Goal: Task Accomplishment & Management: Manage account settings

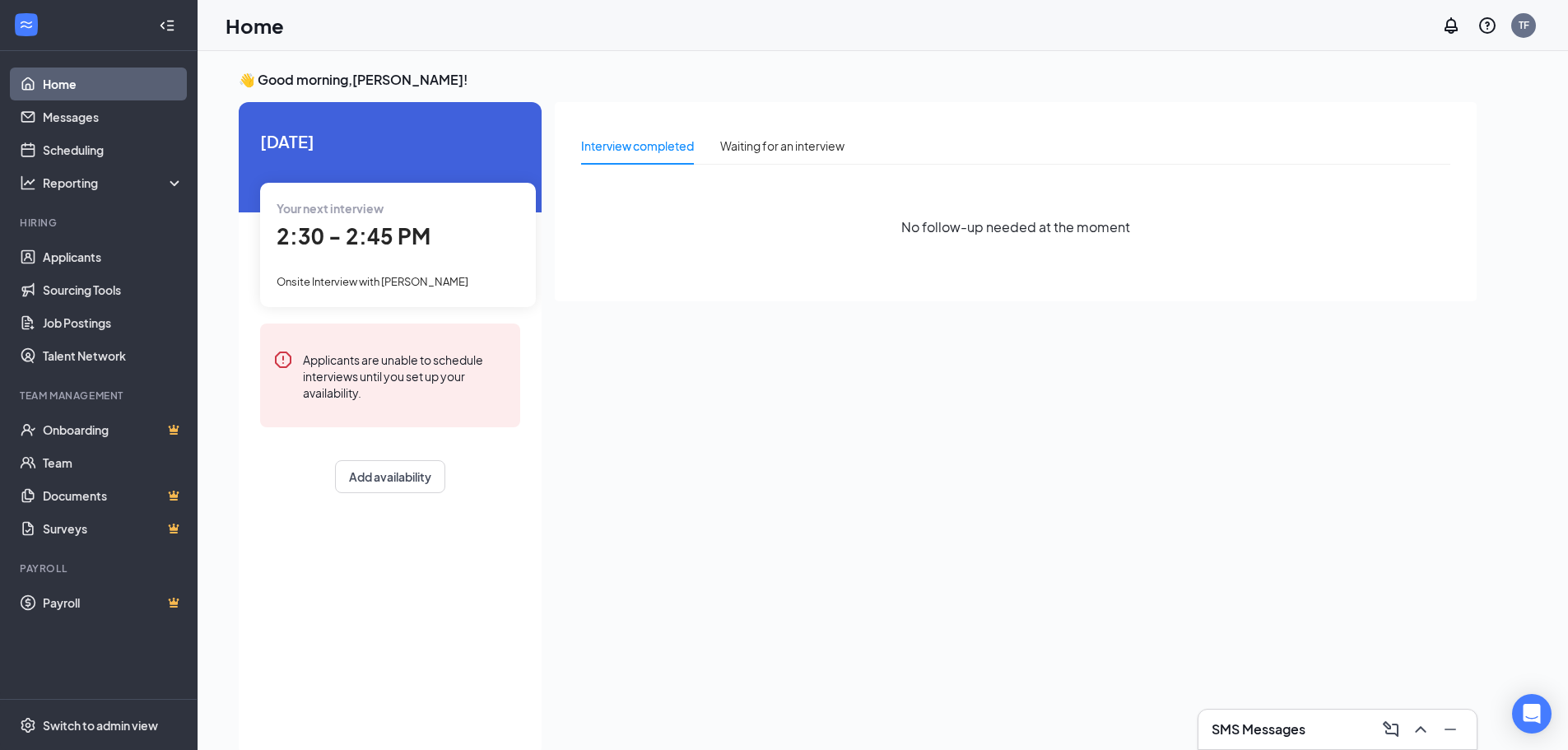
click at [409, 244] on span "2:30 - 2:45 PM" at bounding box center [353, 235] width 154 height 27
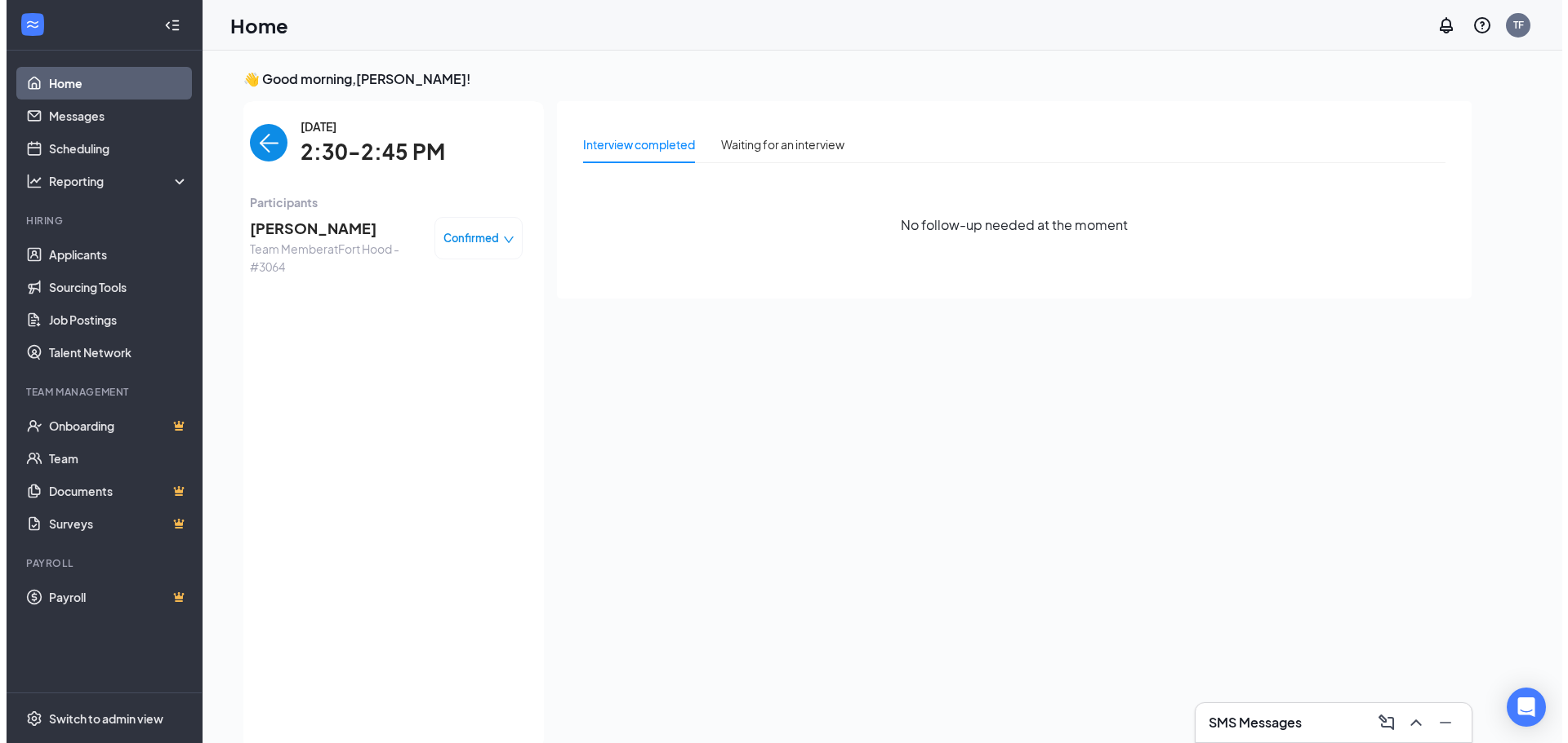
scroll to position [7, 0]
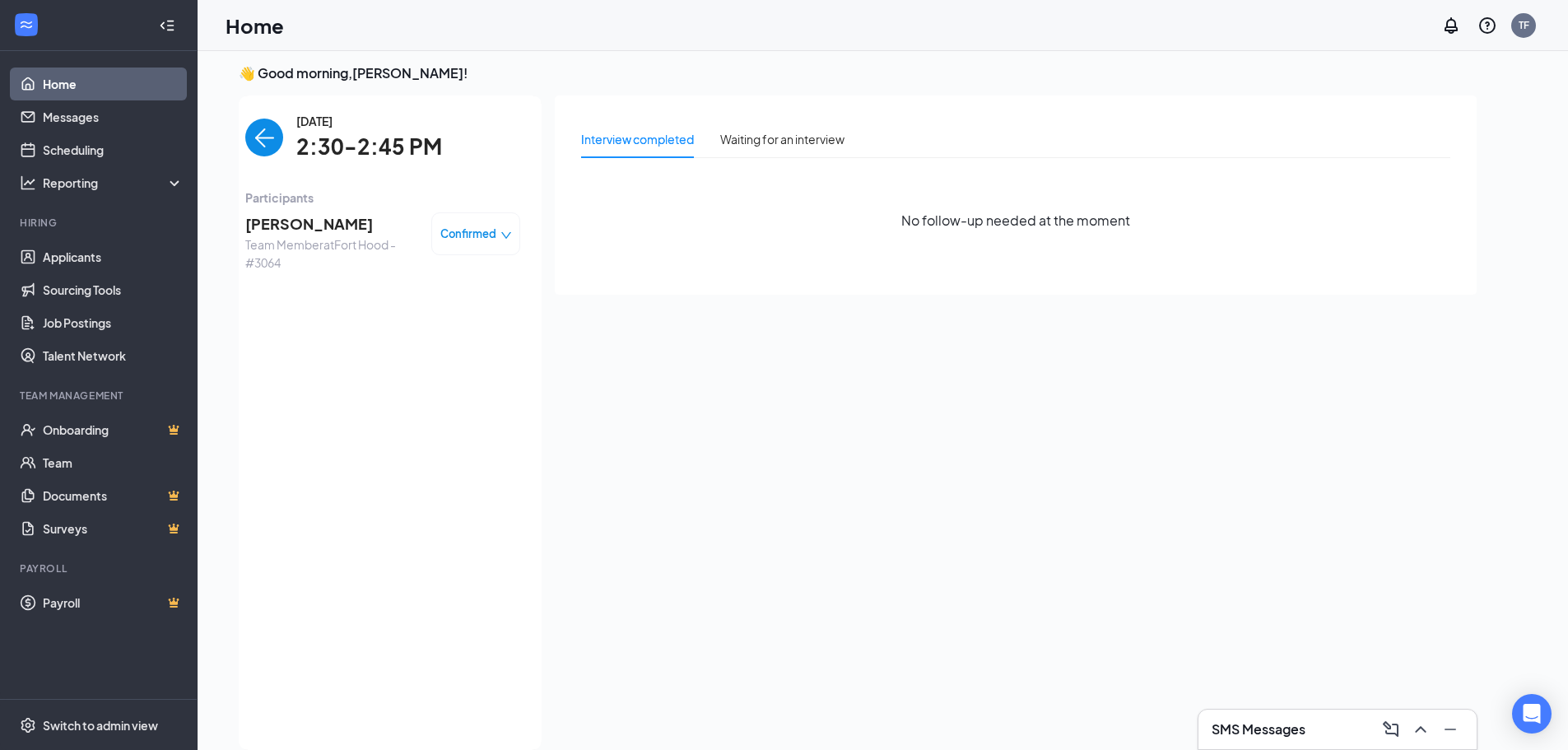
click at [273, 139] on img "back-button" at bounding box center [265, 138] width 38 height 38
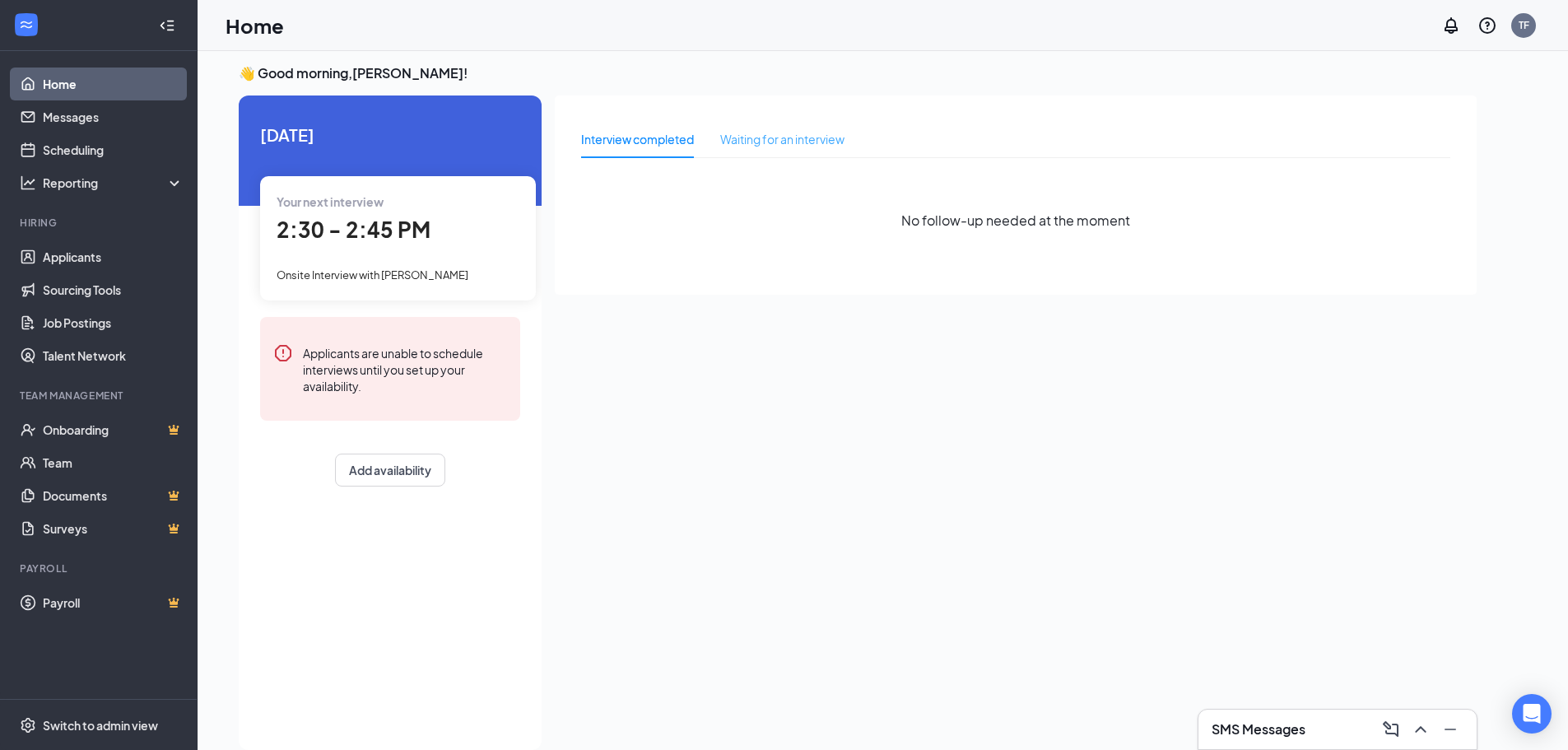
click at [751, 121] on div "Waiting for an interview" at bounding box center [782, 139] width 124 height 38
click at [578, 152] on div "Interview completed Waiting for an interview No follow-up needed at the moment" at bounding box center [1015, 195] width 922 height 199
click at [609, 145] on div "Interview completed" at bounding box center [638, 139] width 113 height 18
click at [411, 226] on span "2:30 - 2:45 PM" at bounding box center [353, 229] width 154 height 27
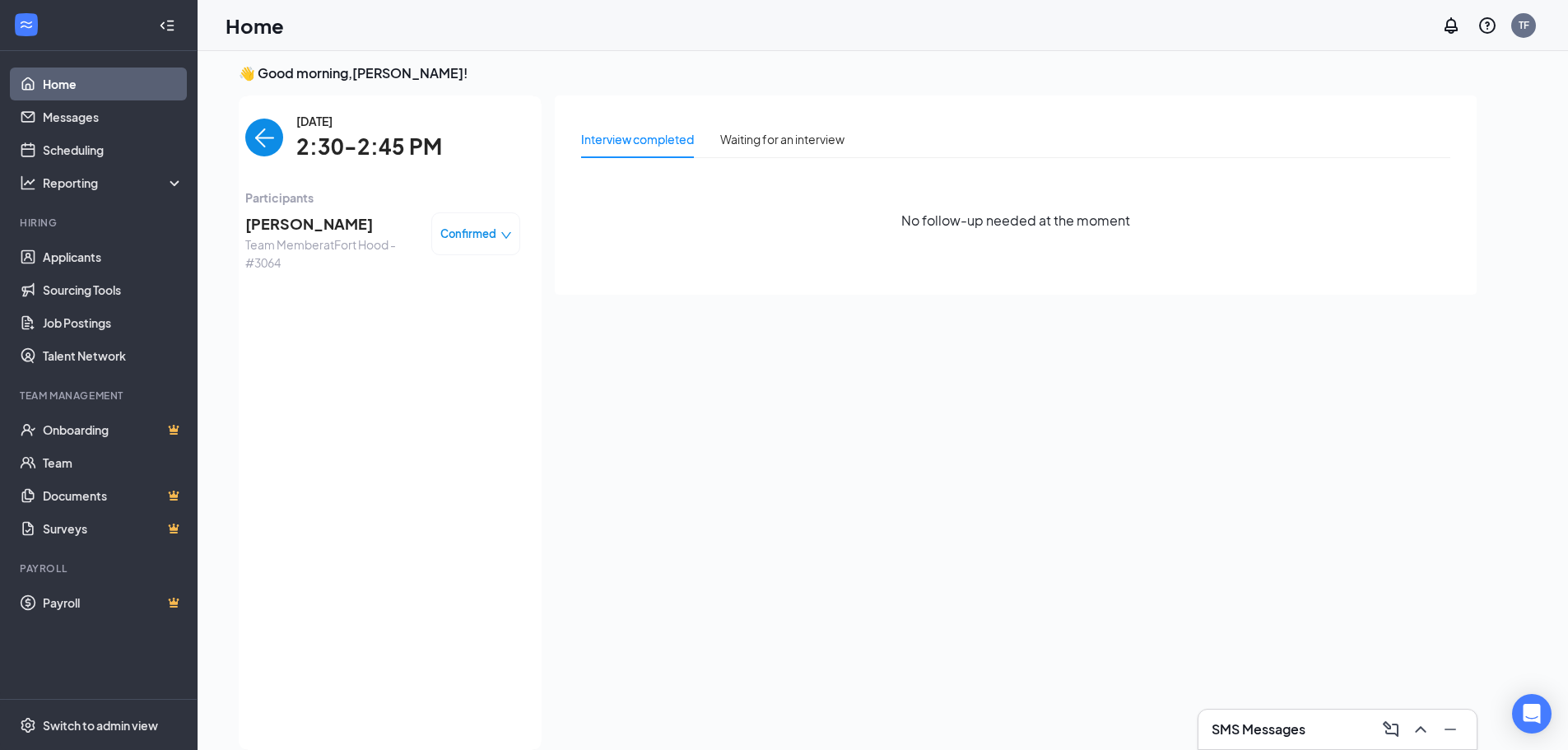
click at [304, 219] on span "[PERSON_NAME]" at bounding box center [332, 224] width 173 height 23
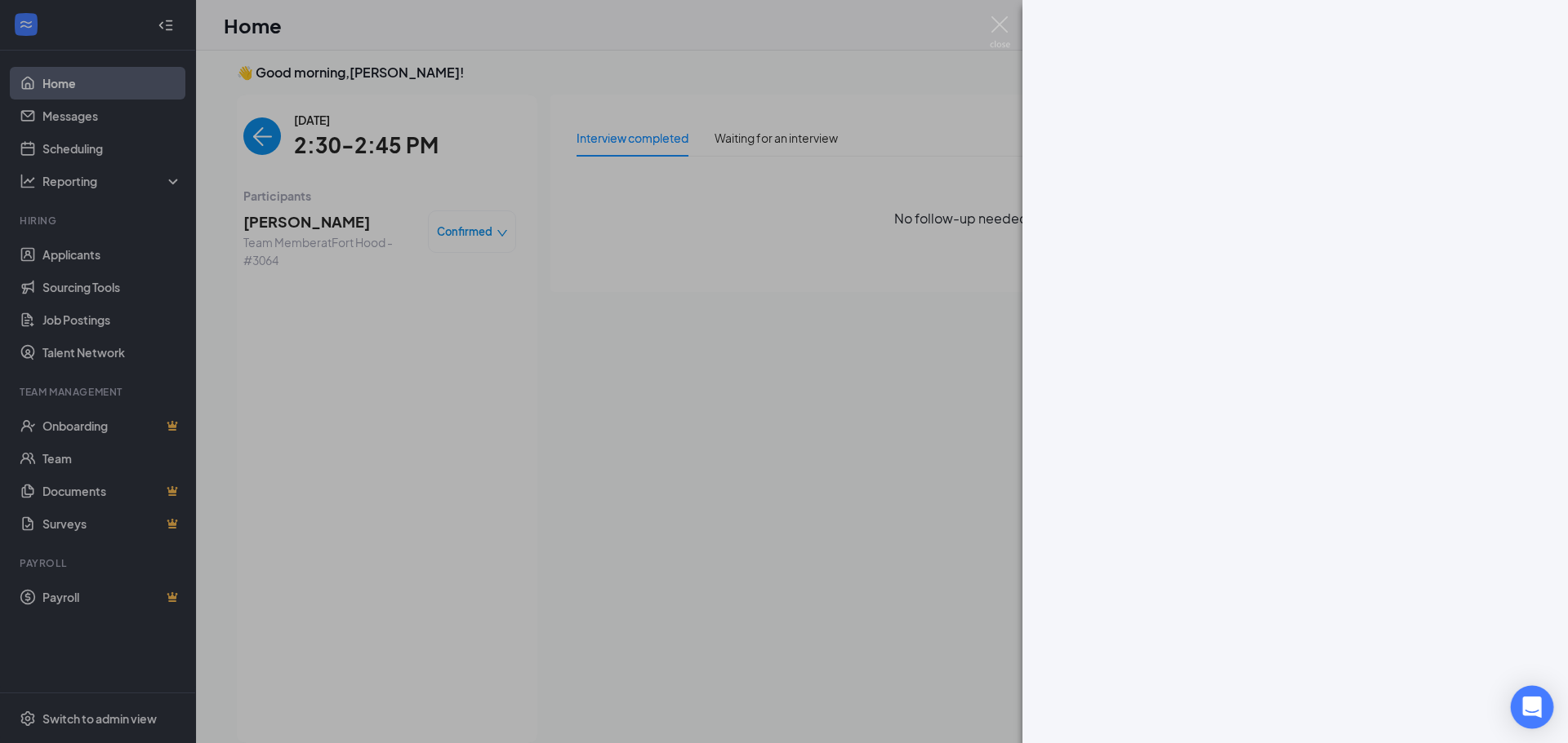
click at [1524, 688] on body "Home Messages Scheduling Reporting Hiring Applicants Sourcing Tools Job Posting…" at bounding box center [784, 364] width 1568 height 743
click at [1521, 696] on div "Open Intercom Messenger" at bounding box center [1532, 708] width 43 height 43
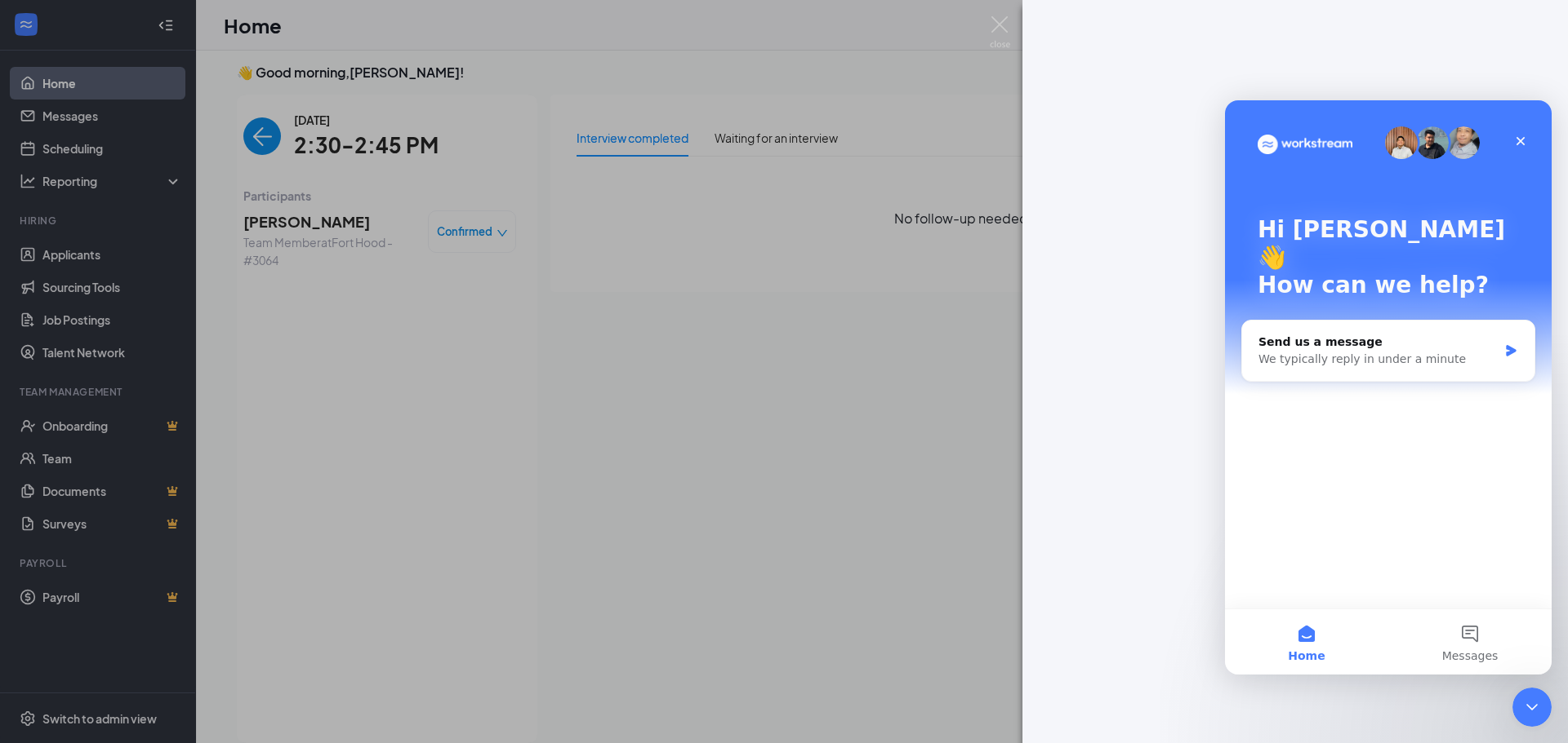
click at [1536, 142] on div "Hi [PERSON_NAME] 👋 How can we help? Send us a message We typically reply in und…" at bounding box center [1388, 354] width 326 height 508
click at [1525, 150] on div "Close" at bounding box center [1521, 142] width 29 height 29
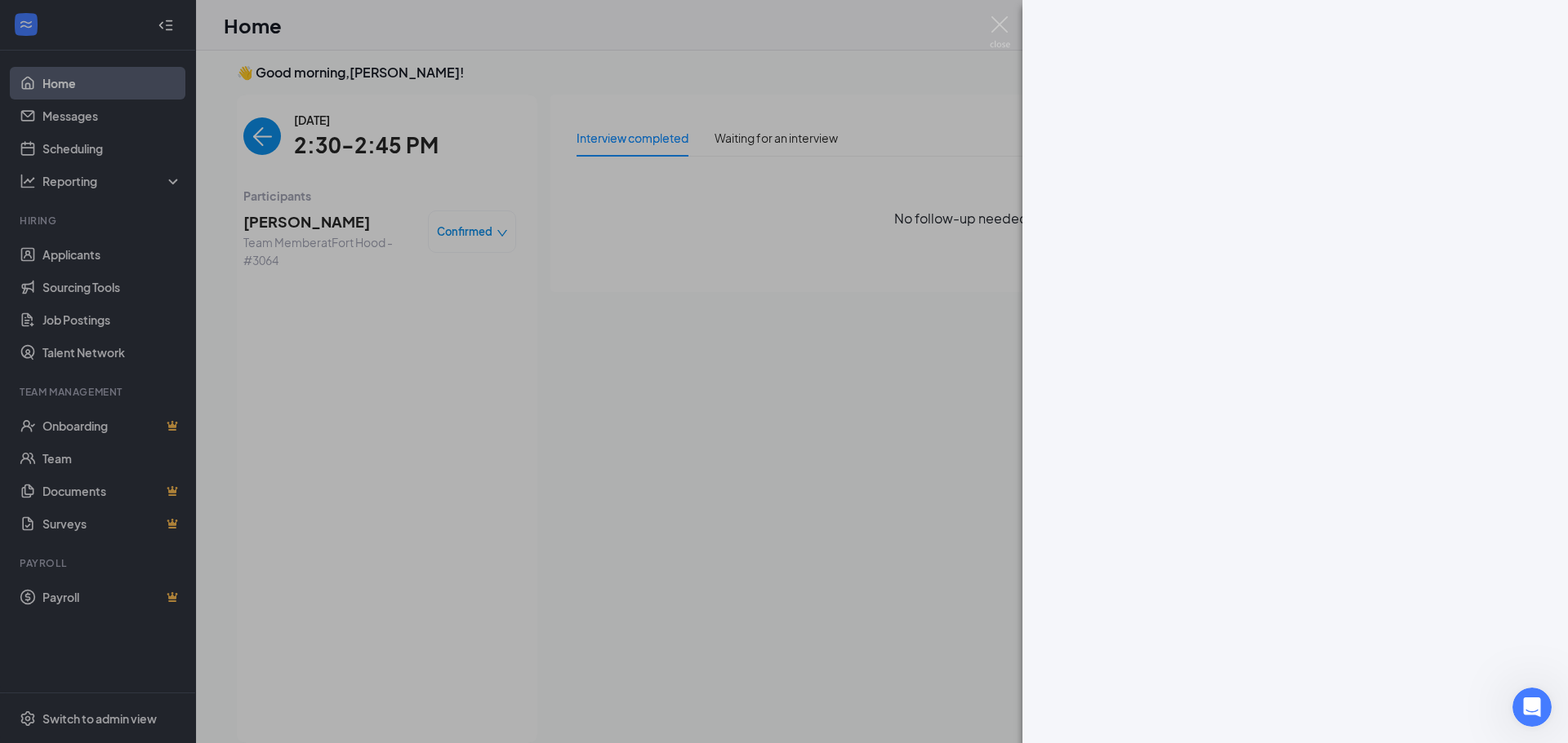
click at [984, 29] on div at bounding box center [784, 371] width 1568 height 743
click at [1001, 28] on img at bounding box center [1000, 32] width 21 height 32
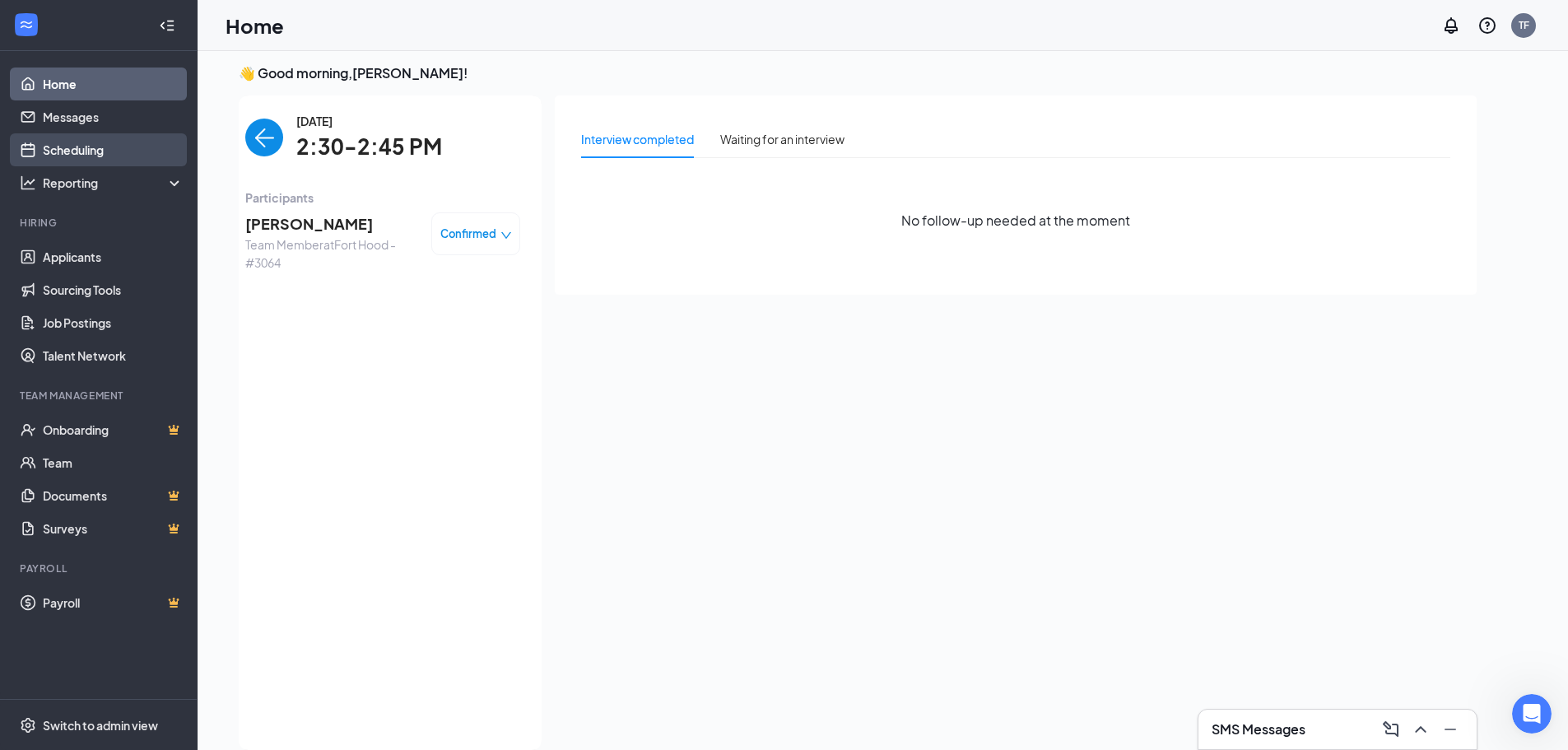
click at [84, 133] on link "Scheduling" at bounding box center [113, 150] width 141 height 33
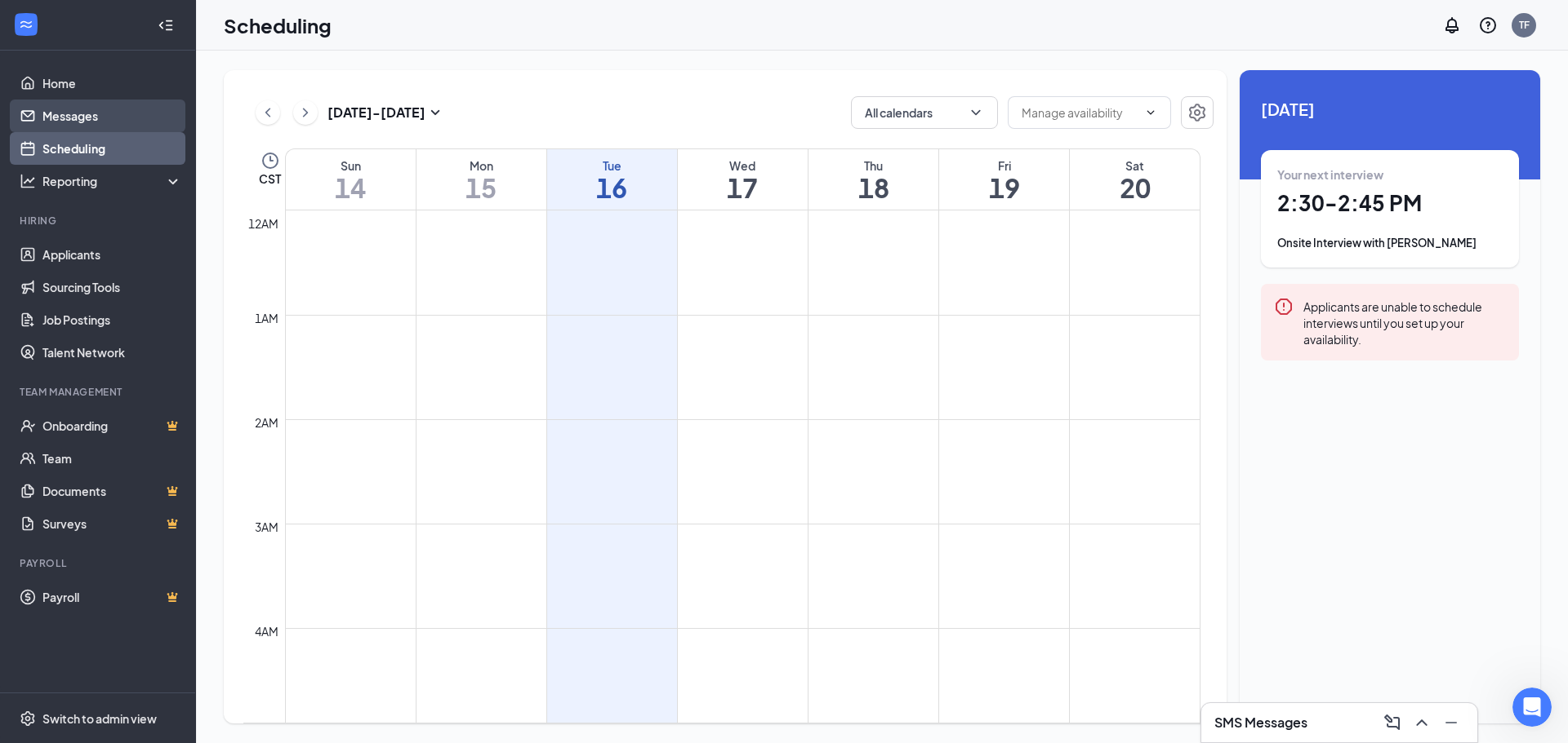
scroll to position [803, 0]
click at [91, 110] on link "Messages" at bounding box center [112, 116] width 140 height 33
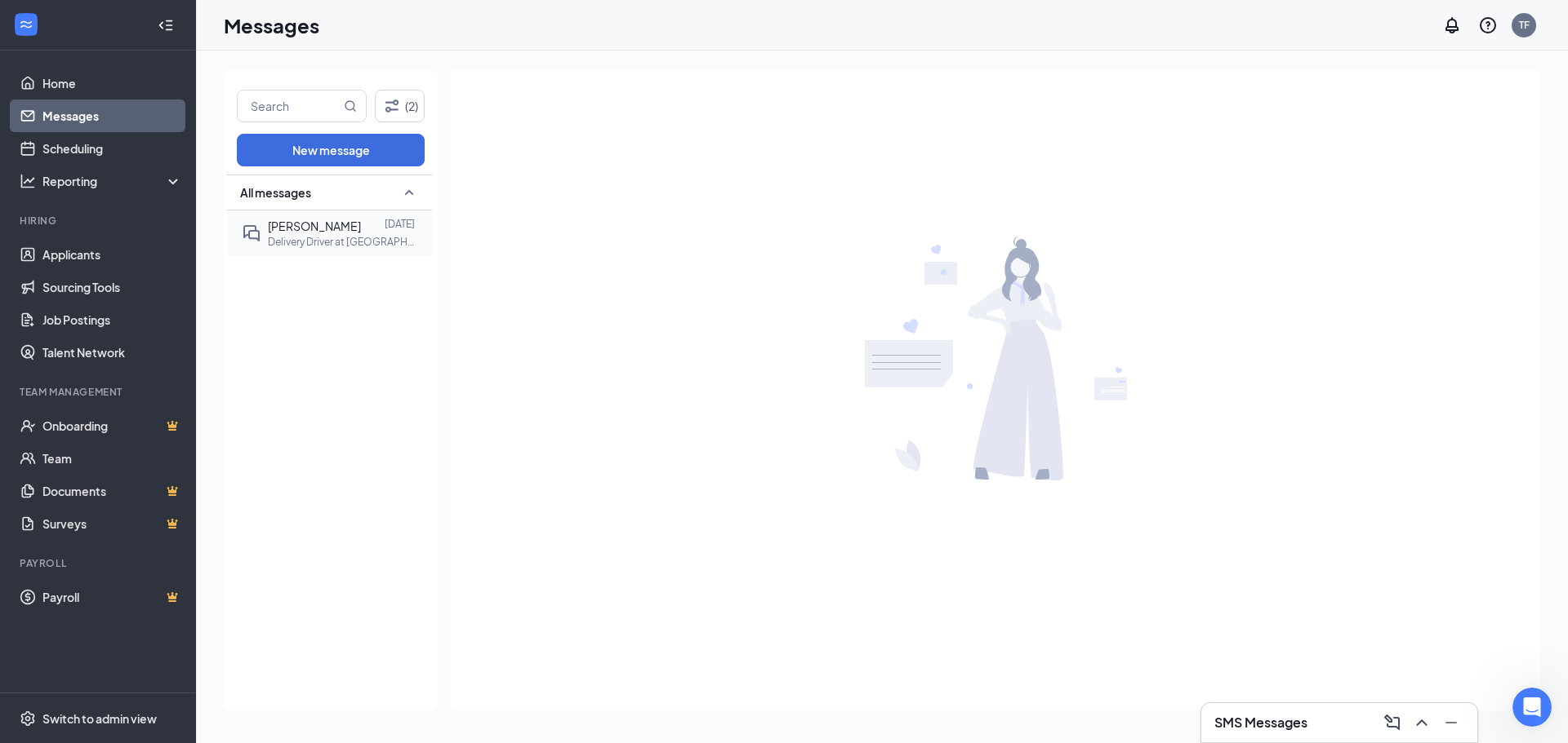
click at [304, 242] on p "Delivery Driver at [GEOGRAPHIC_DATA] - #4581" at bounding box center [341, 242] width 147 height 14
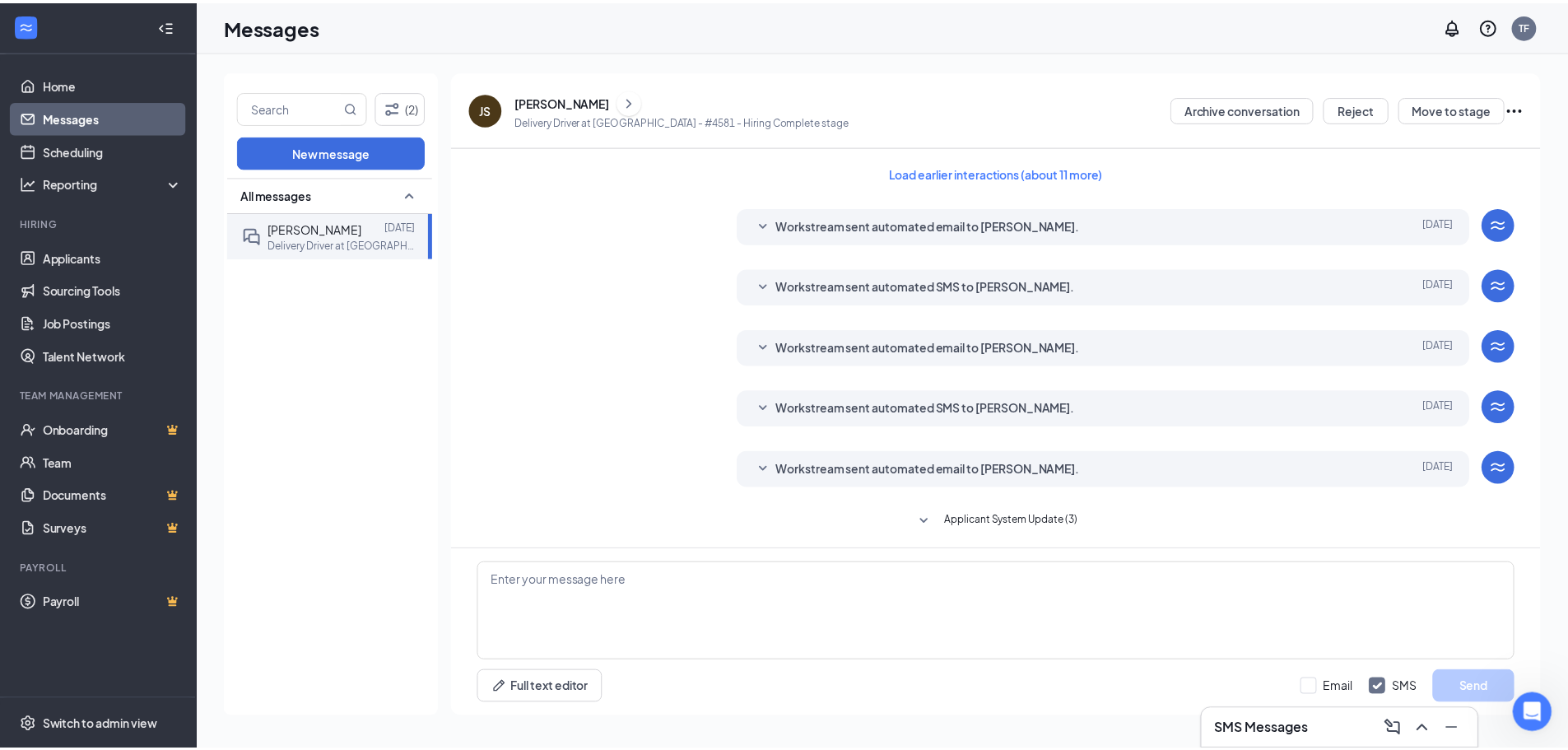
scroll to position [125, 0]
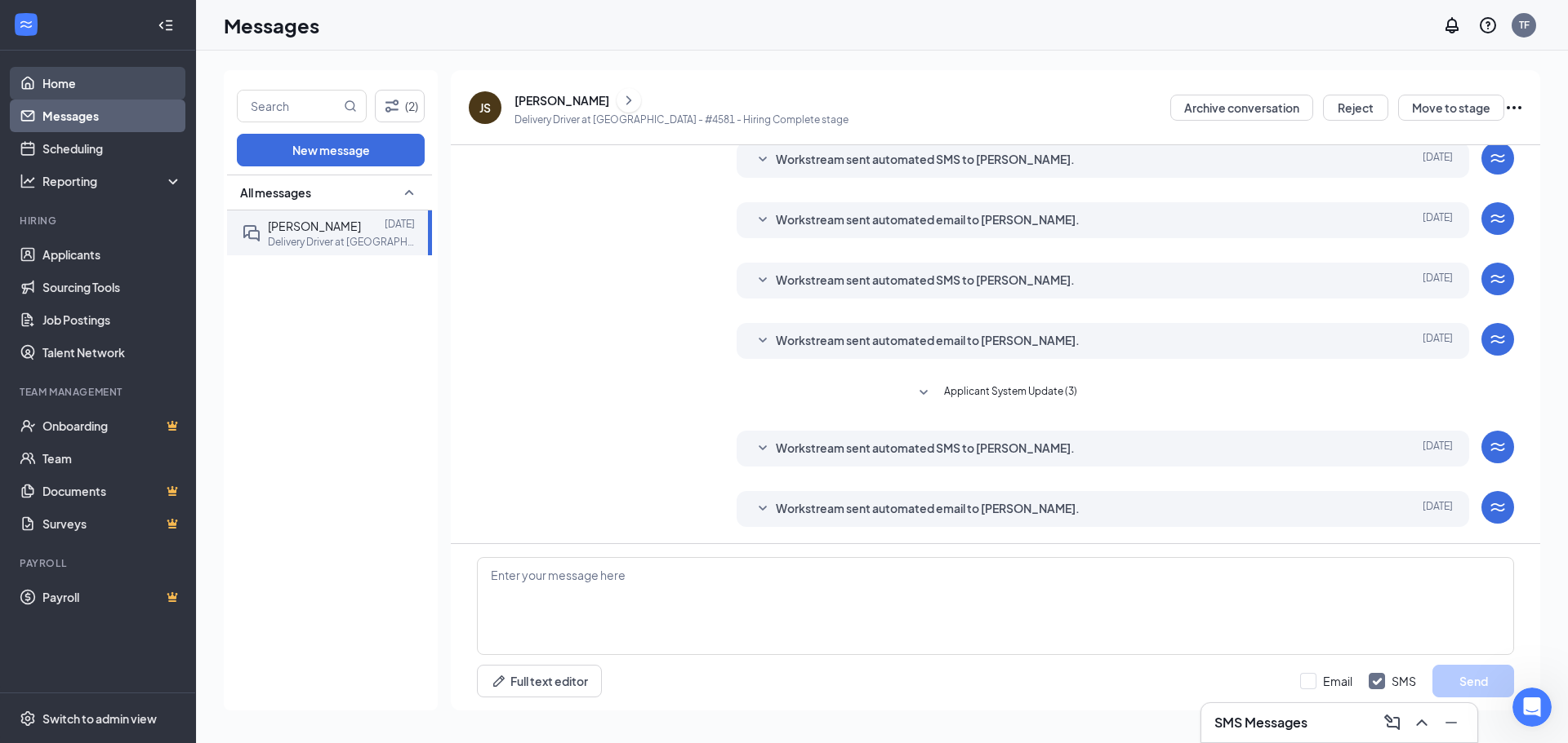
click at [52, 92] on link "Home" at bounding box center [112, 84] width 140 height 33
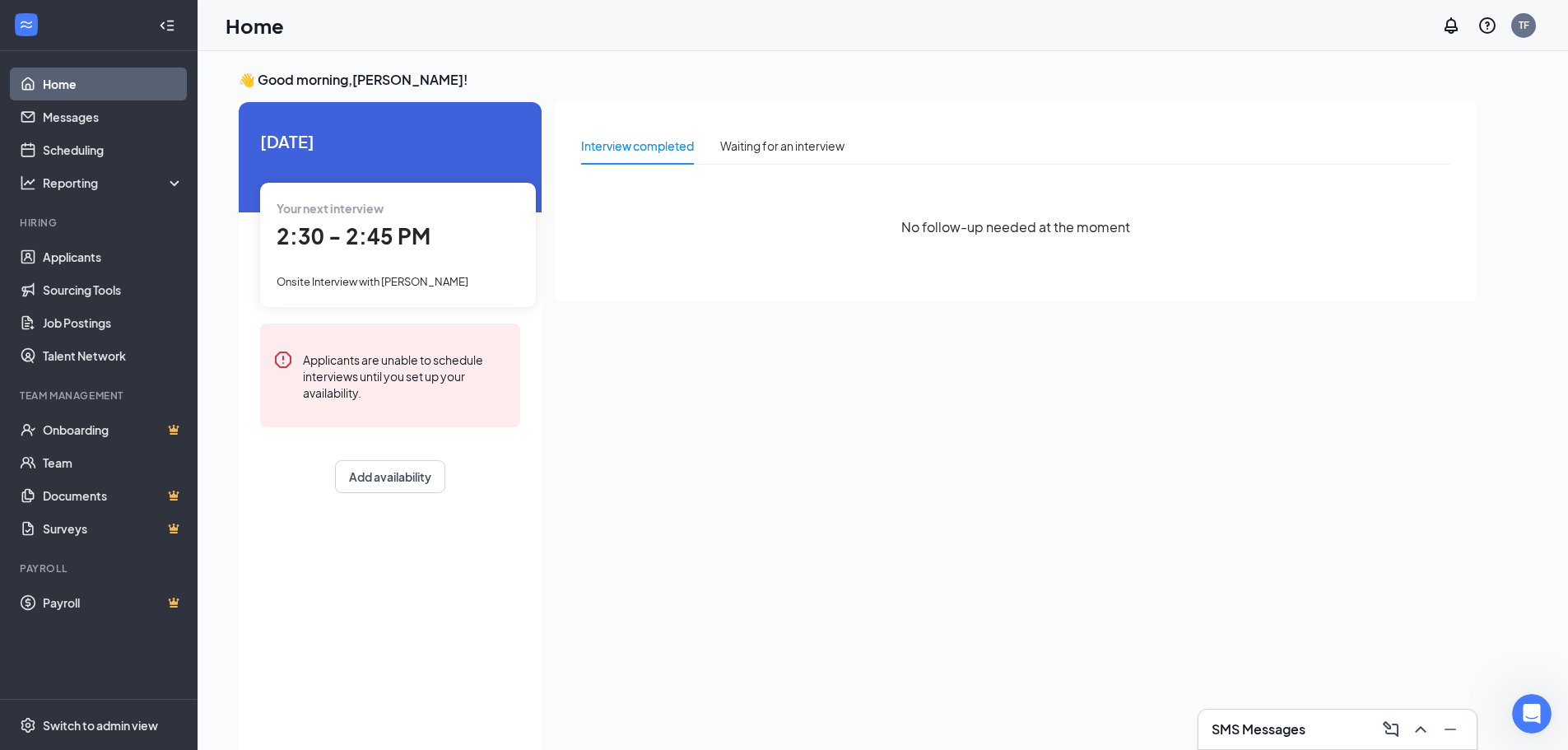
click at [340, 250] on span "2:30 - 2:45 PM" at bounding box center [353, 235] width 154 height 27
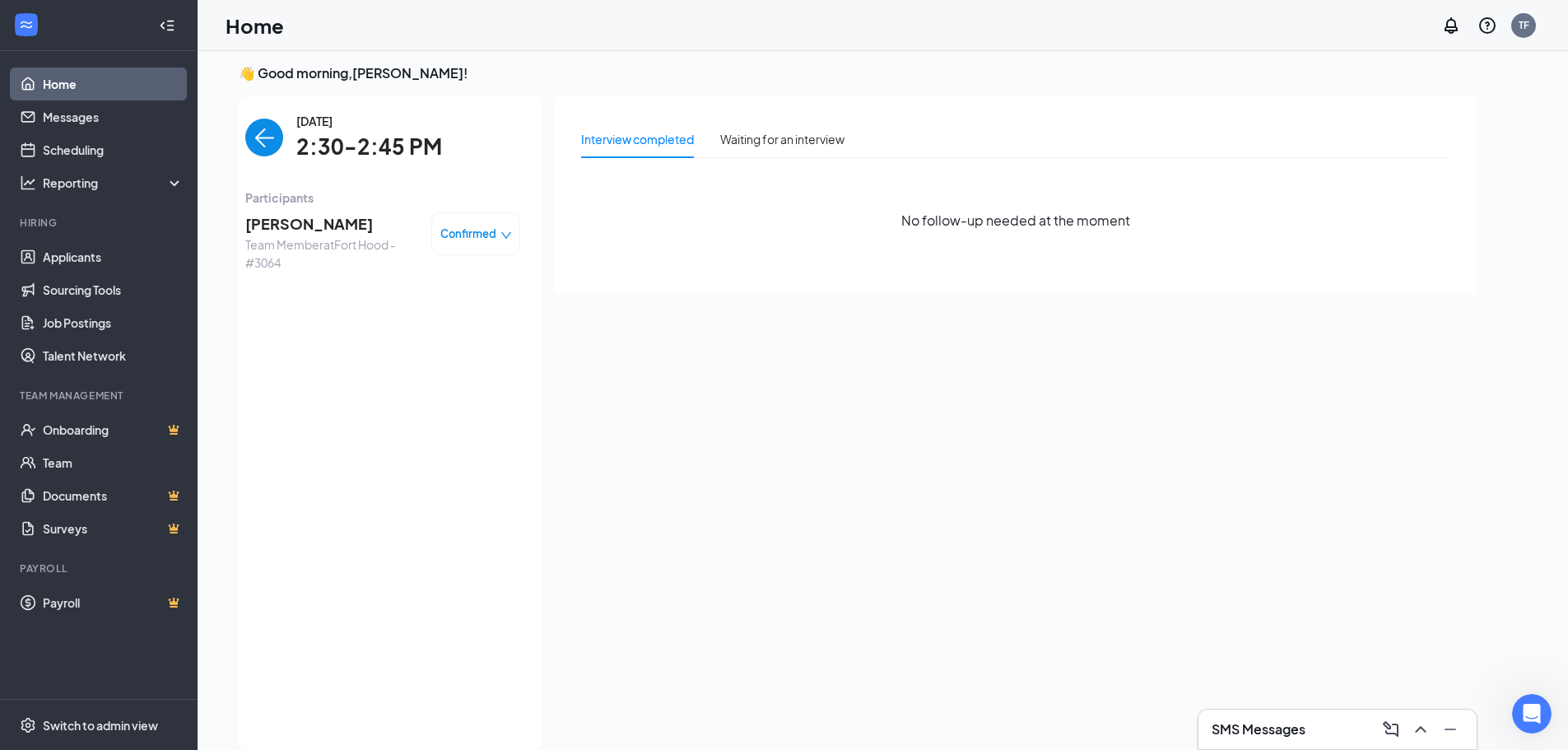
click at [299, 213] on span "[PERSON_NAME]" at bounding box center [332, 224] width 173 height 23
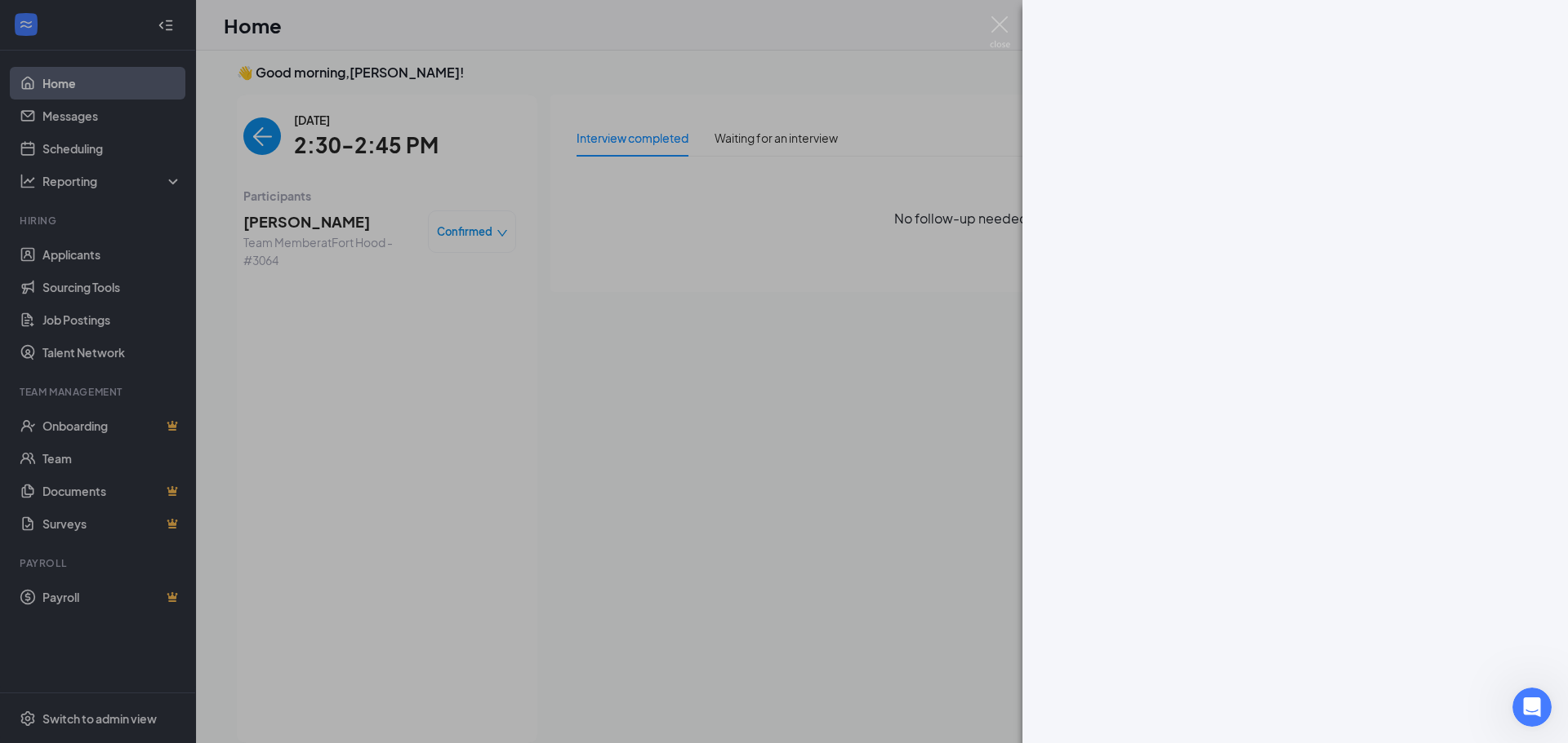
click at [316, 217] on div at bounding box center [784, 371] width 1568 height 743
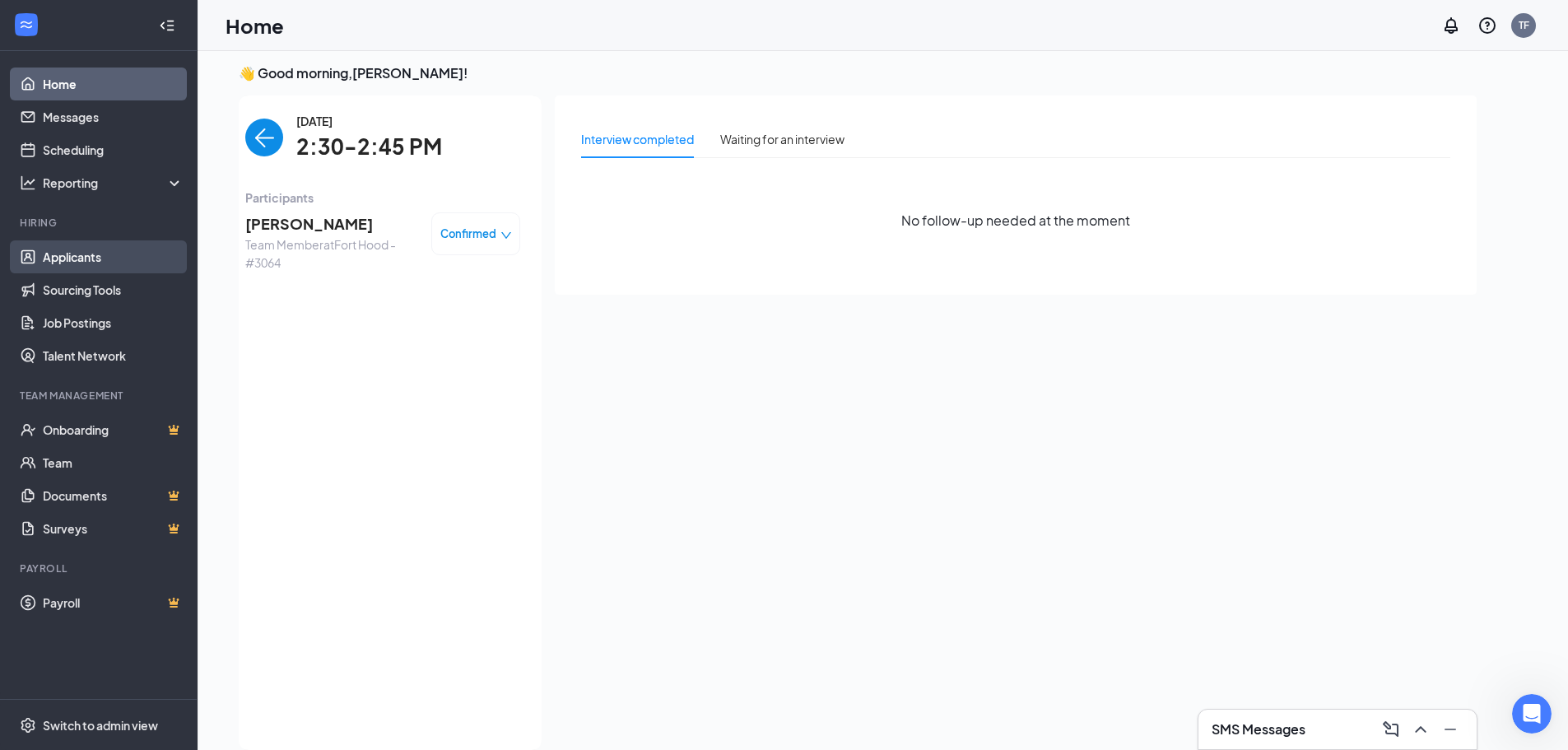
click at [103, 265] on link "Applicants" at bounding box center [113, 257] width 141 height 33
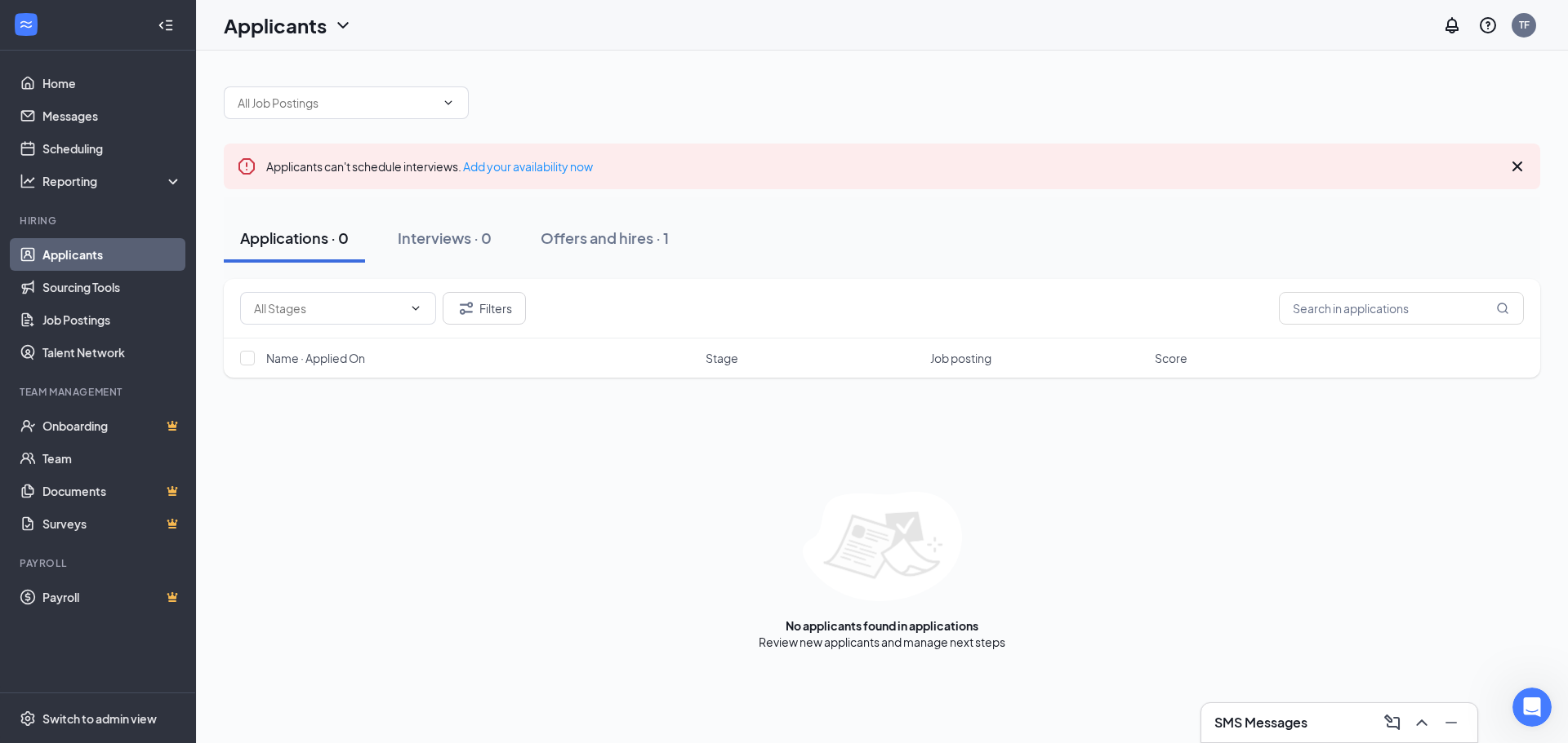
click at [339, 242] on div "Applications · 0" at bounding box center [294, 238] width 109 height 21
click at [408, 241] on div "Interviews · 0" at bounding box center [445, 238] width 94 height 21
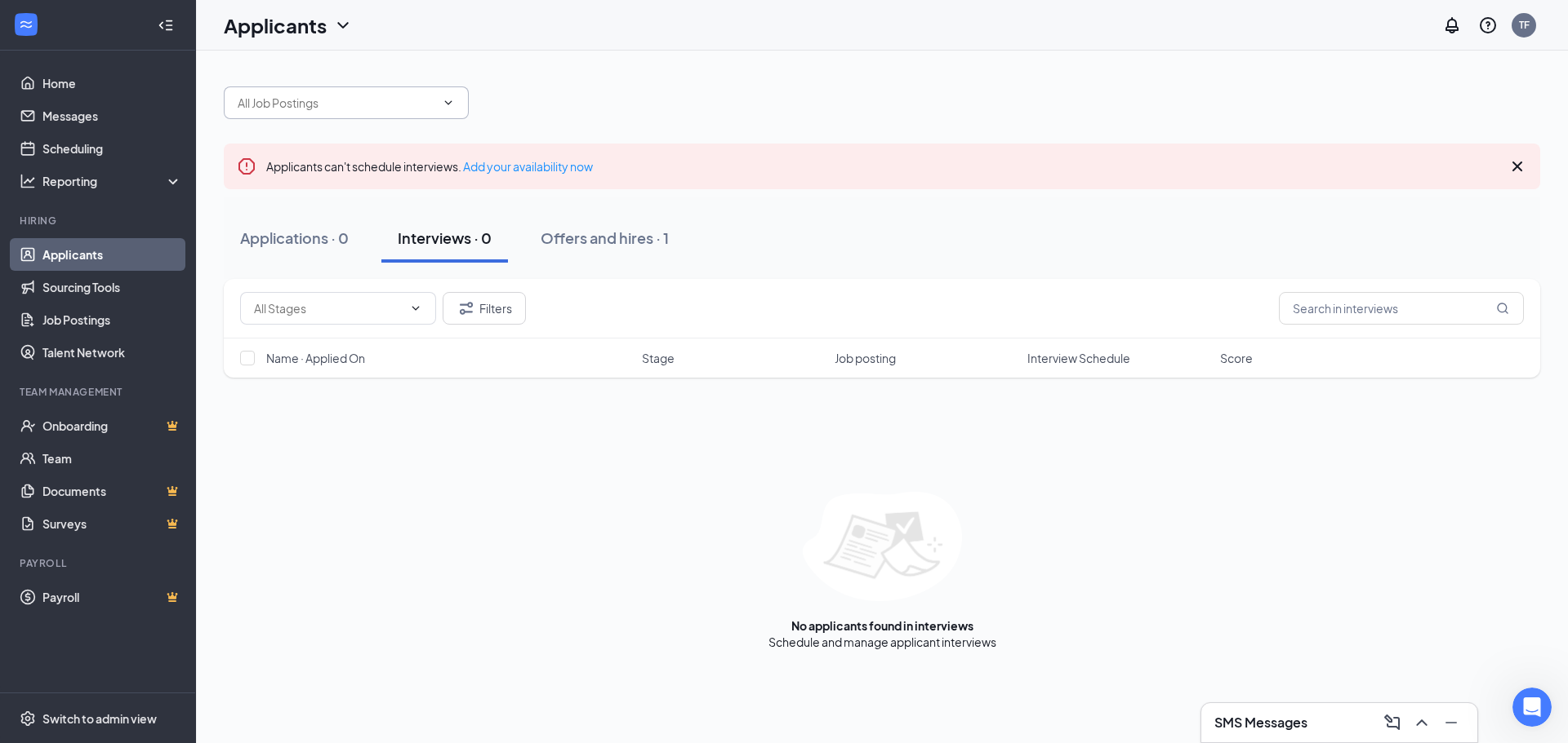
click at [376, 98] on input "text" at bounding box center [336, 103] width 198 height 18
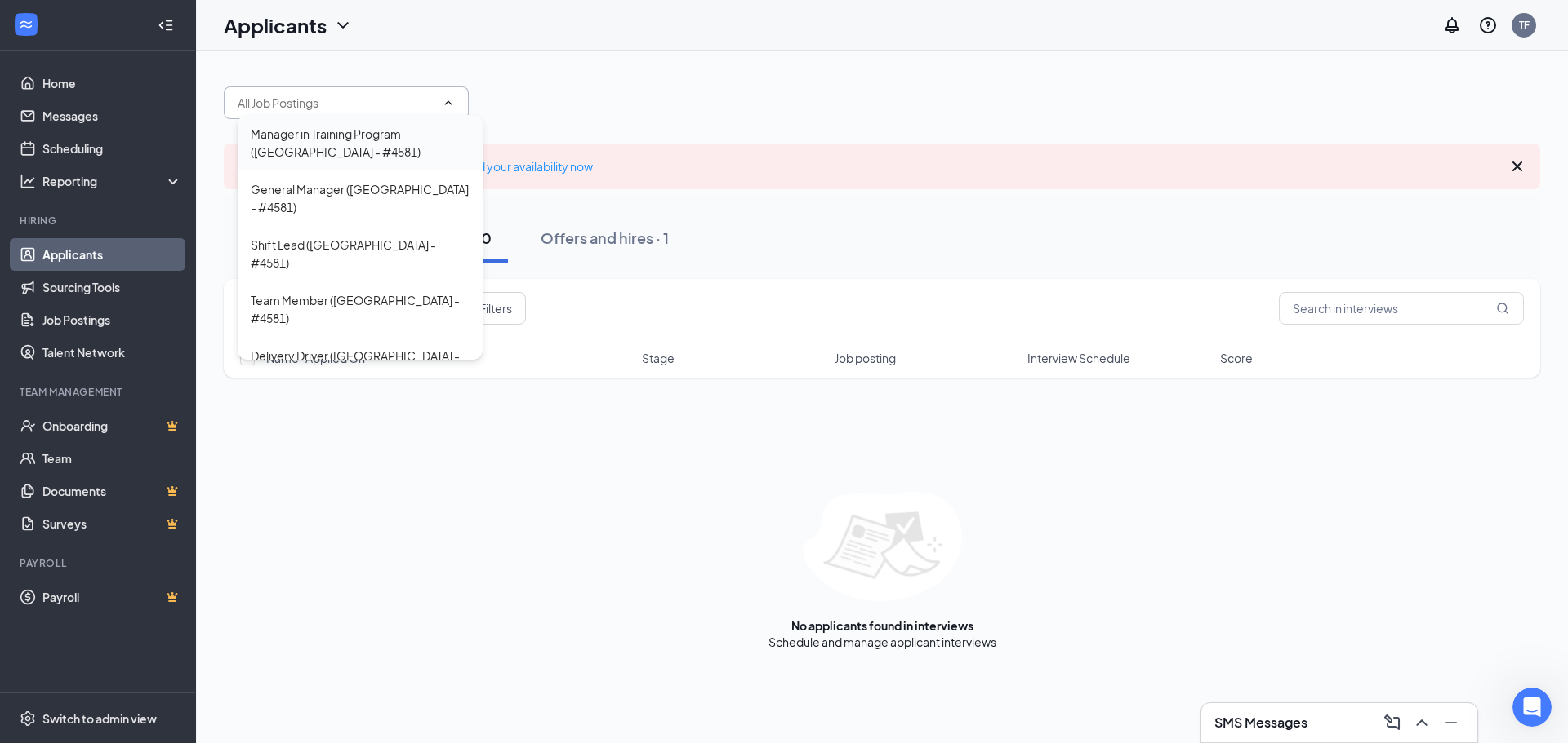
click at [376, 146] on div "Manager in Training Program ([GEOGRAPHIC_DATA] - #4581)" at bounding box center [359, 143] width 218 height 36
type input "Manager in Training Program ([GEOGRAPHIC_DATA] - #4581)"
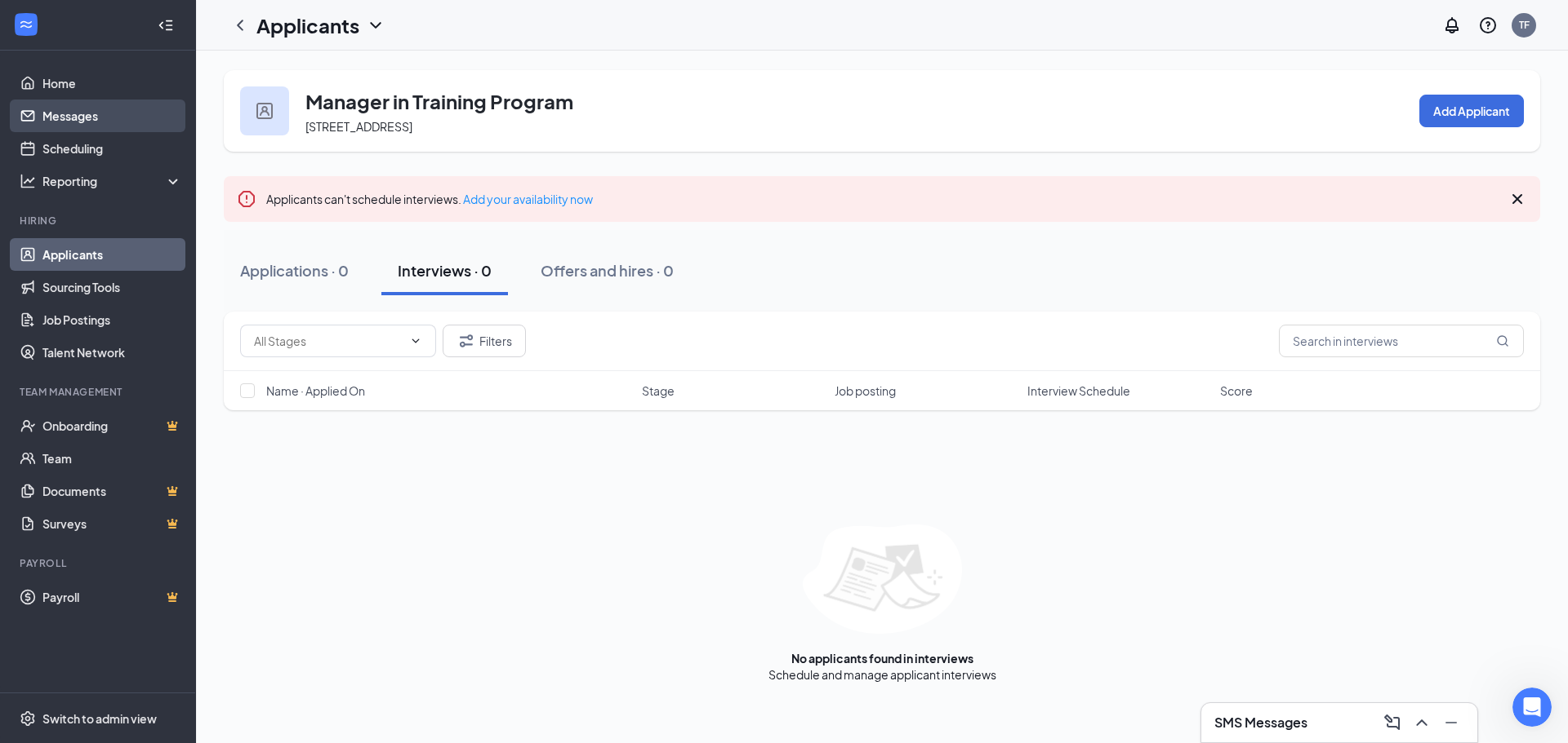
click at [87, 126] on link "Messages" at bounding box center [112, 116] width 140 height 33
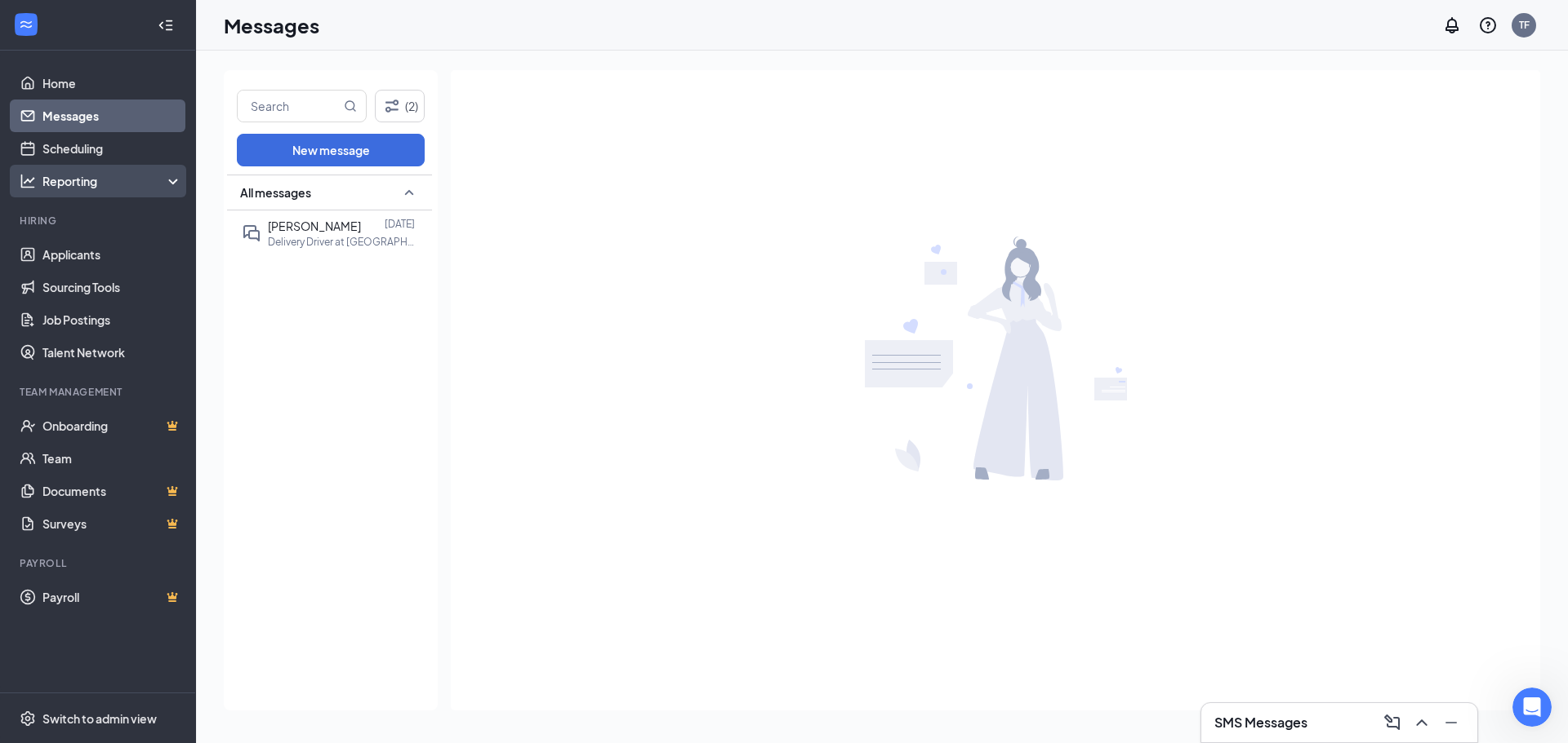
click at [82, 168] on div "Reporting" at bounding box center [98, 181] width 196 height 33
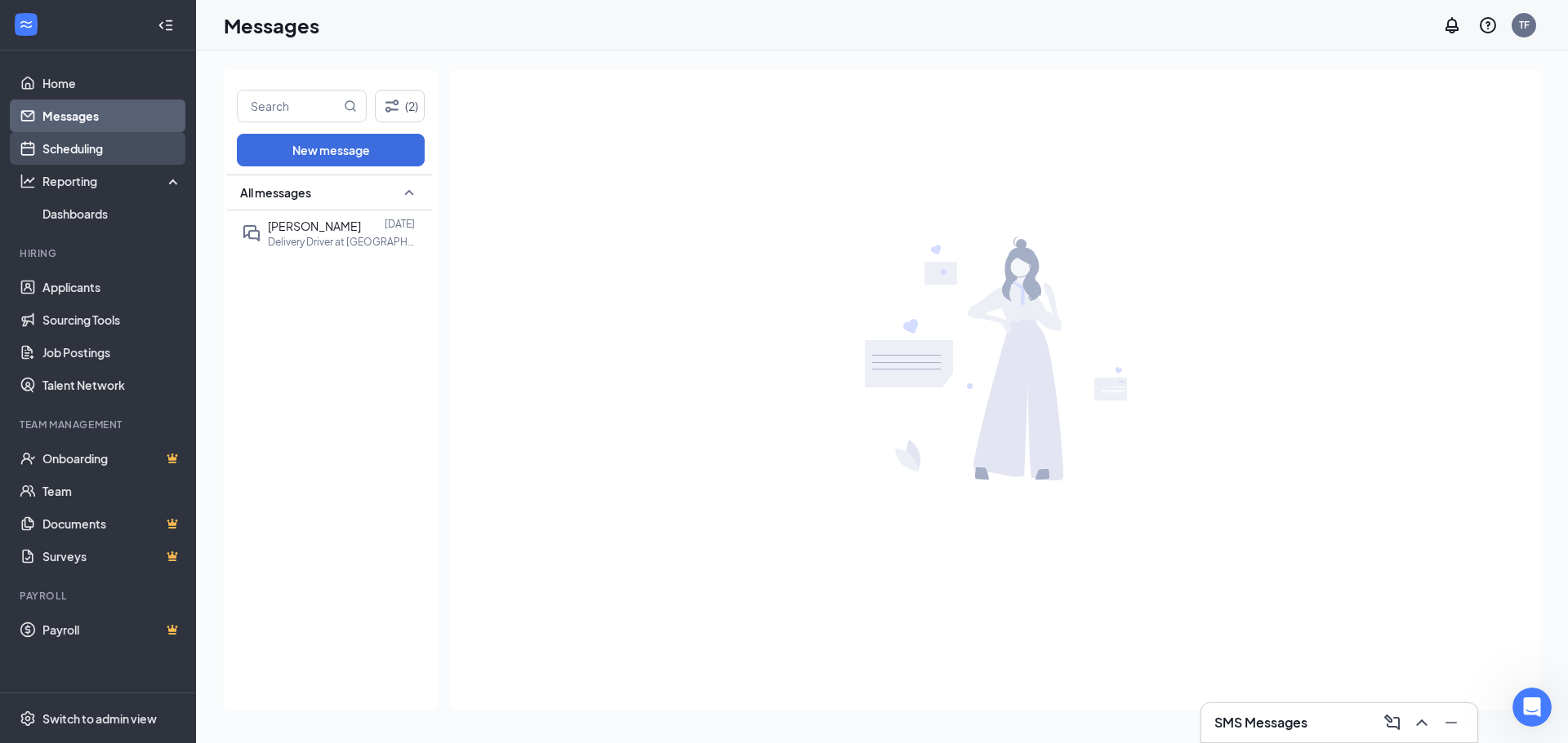
click at [100, 149] on link "Scheduling" at bounding box center [112, 148] width 140 height 33
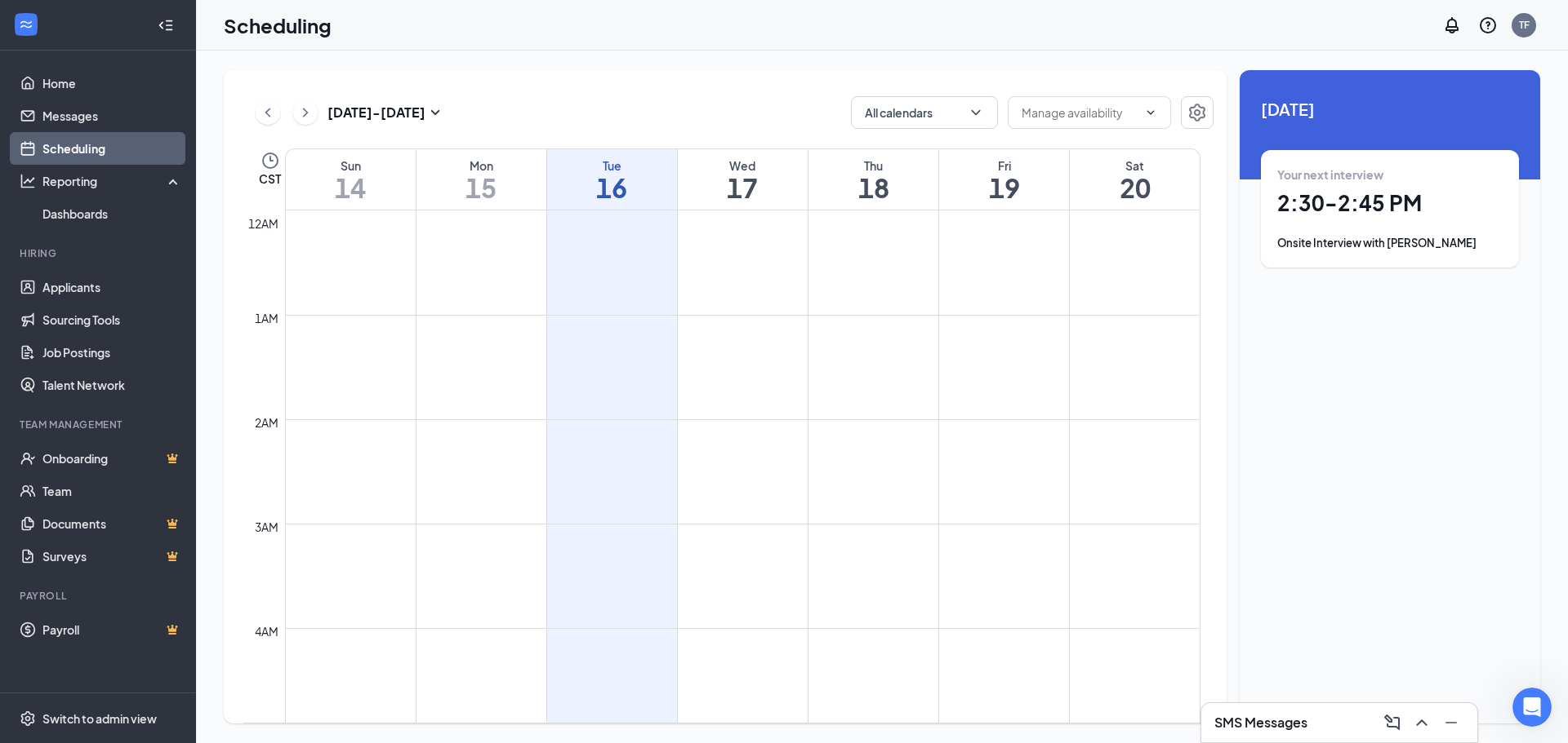
scroll to position [803, 0]
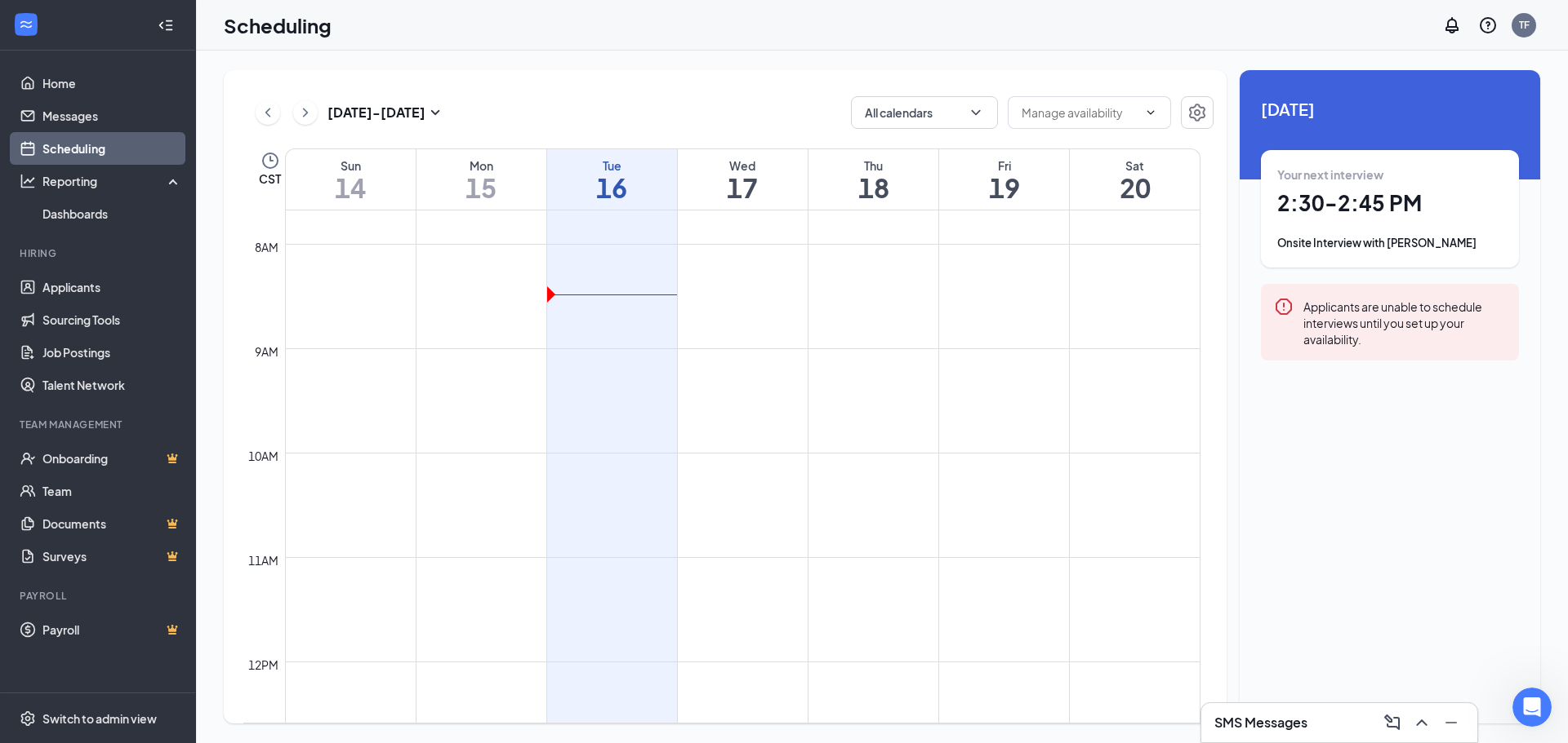
click at [591, 258] on td at bounding box center [743, 257] width 915 height 26
click at [589, 318] on td at bounding box center [743, 309] width 915 height 26
click at [921, 116] on button "All calendars" at bounding box center [924, 113] width 147 height 33
click at [1056, 105] on input "text" at bounding box center [1079, 112] width 116 height 18
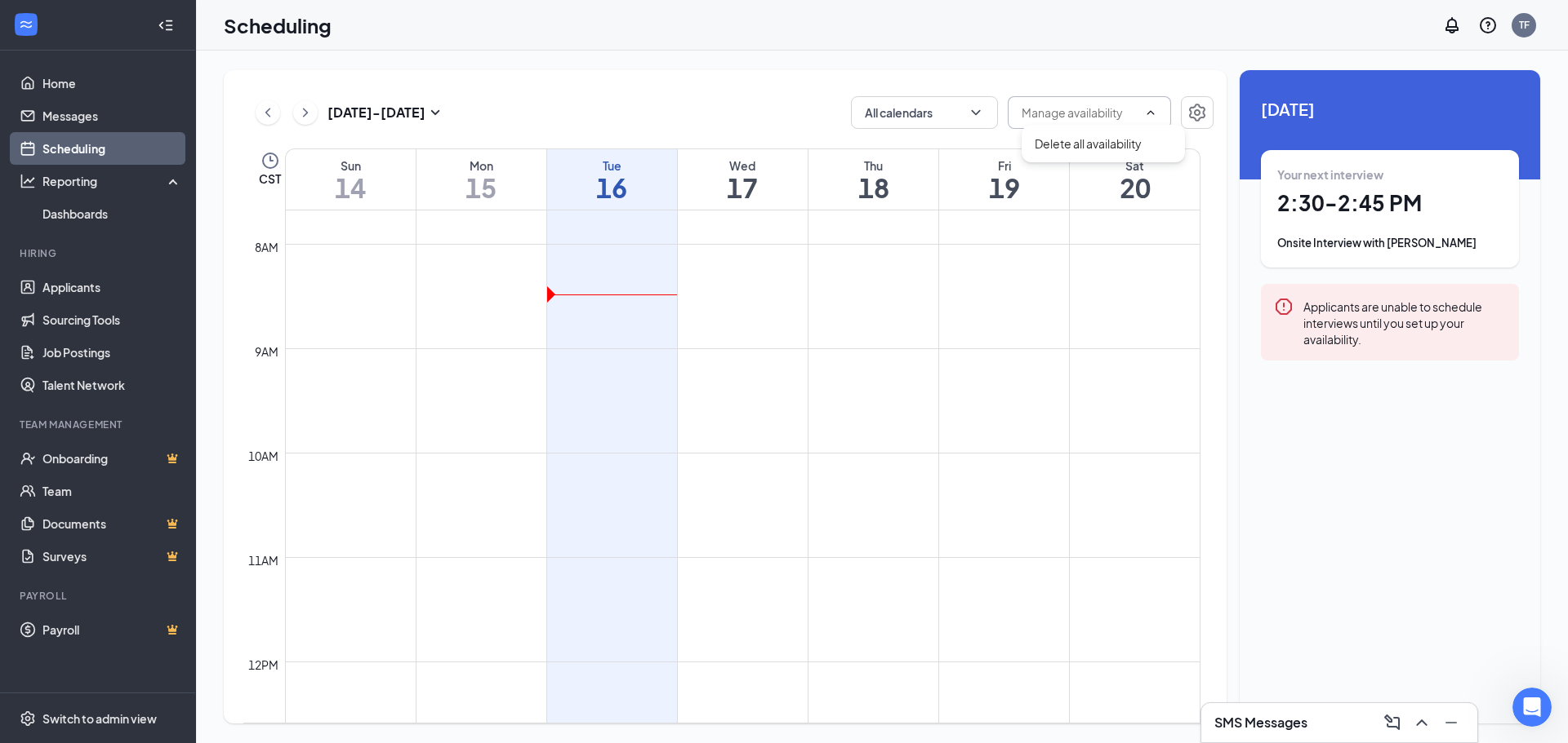
click at [1056, 105] on input "text" at bounding box center [1079, 112] width 116 height 18
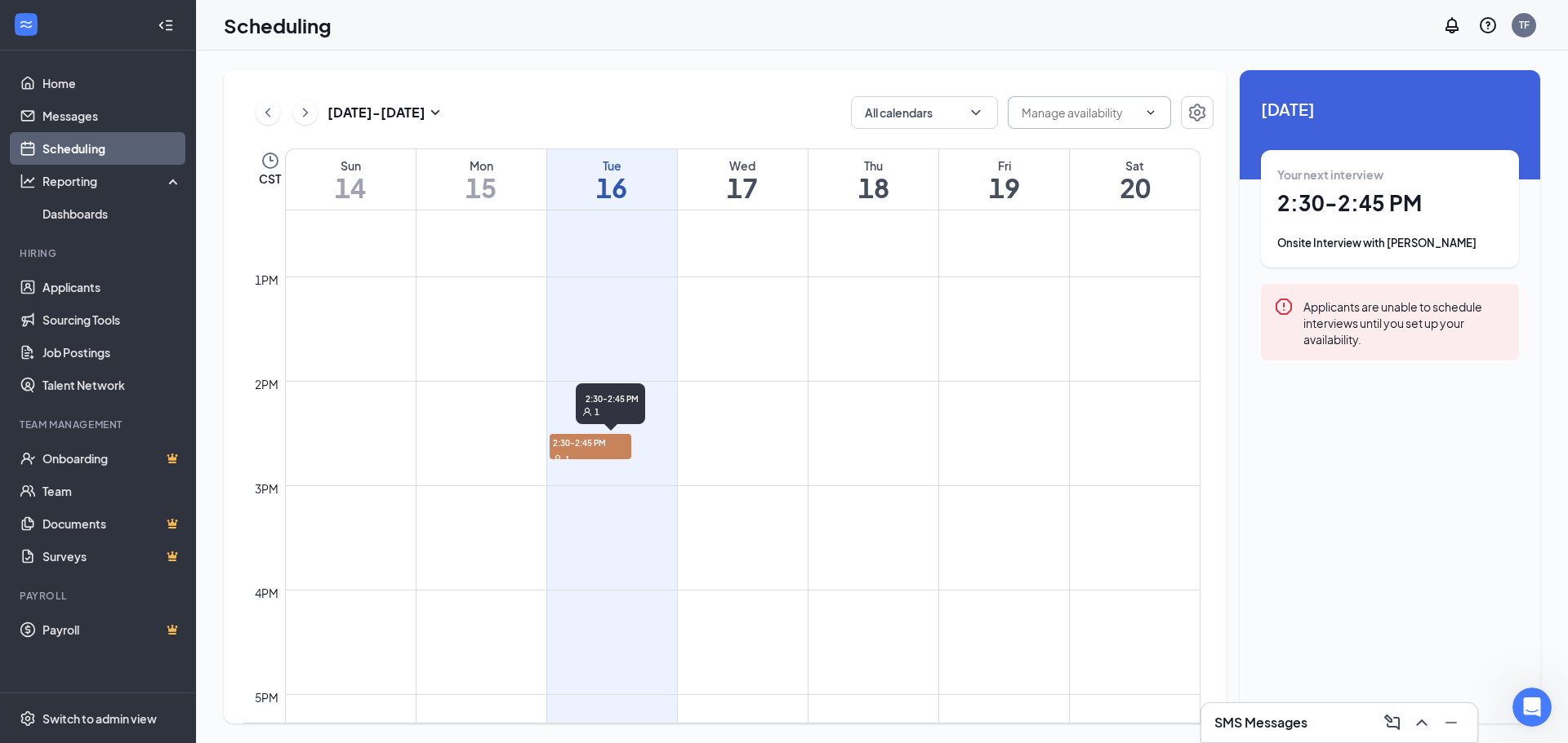
click at [604, 449] on span "2:30-2:45 PM" at bounding box center [590, 442] width 82 height 16
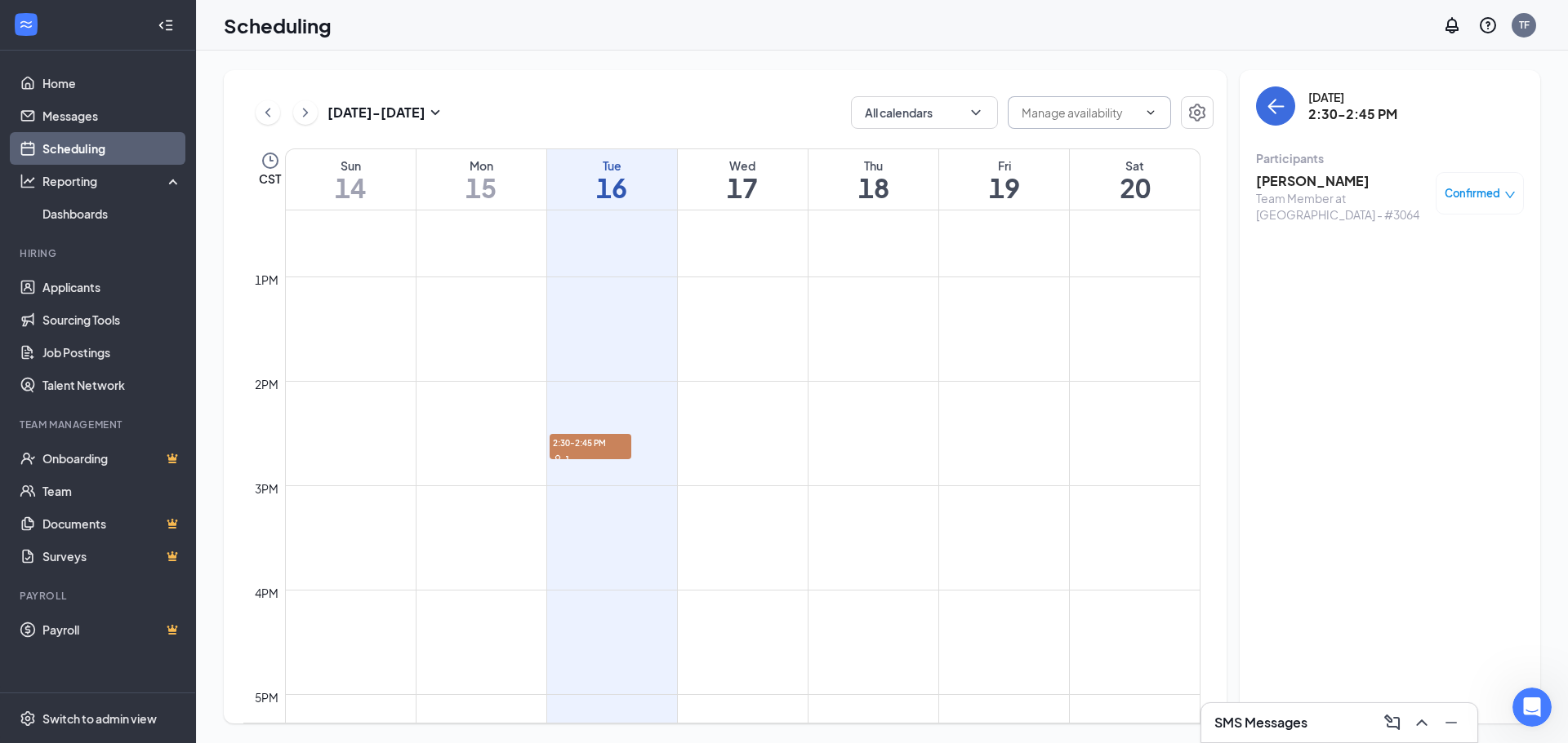
click at [1479, 210] on div "Confirmed" at bounding box center [1479, 193] width 88 height 42
click at [1480, 200] on span "Confirmed" at bounding box center [1472, 193] width 55 height 16
click at [1261, 186] on h3 "[PERSON_NAME]" at bounding box center [1341, 181] width 172 height 18
